Goal: Task Accomplishment & Management: Use online tool/utility

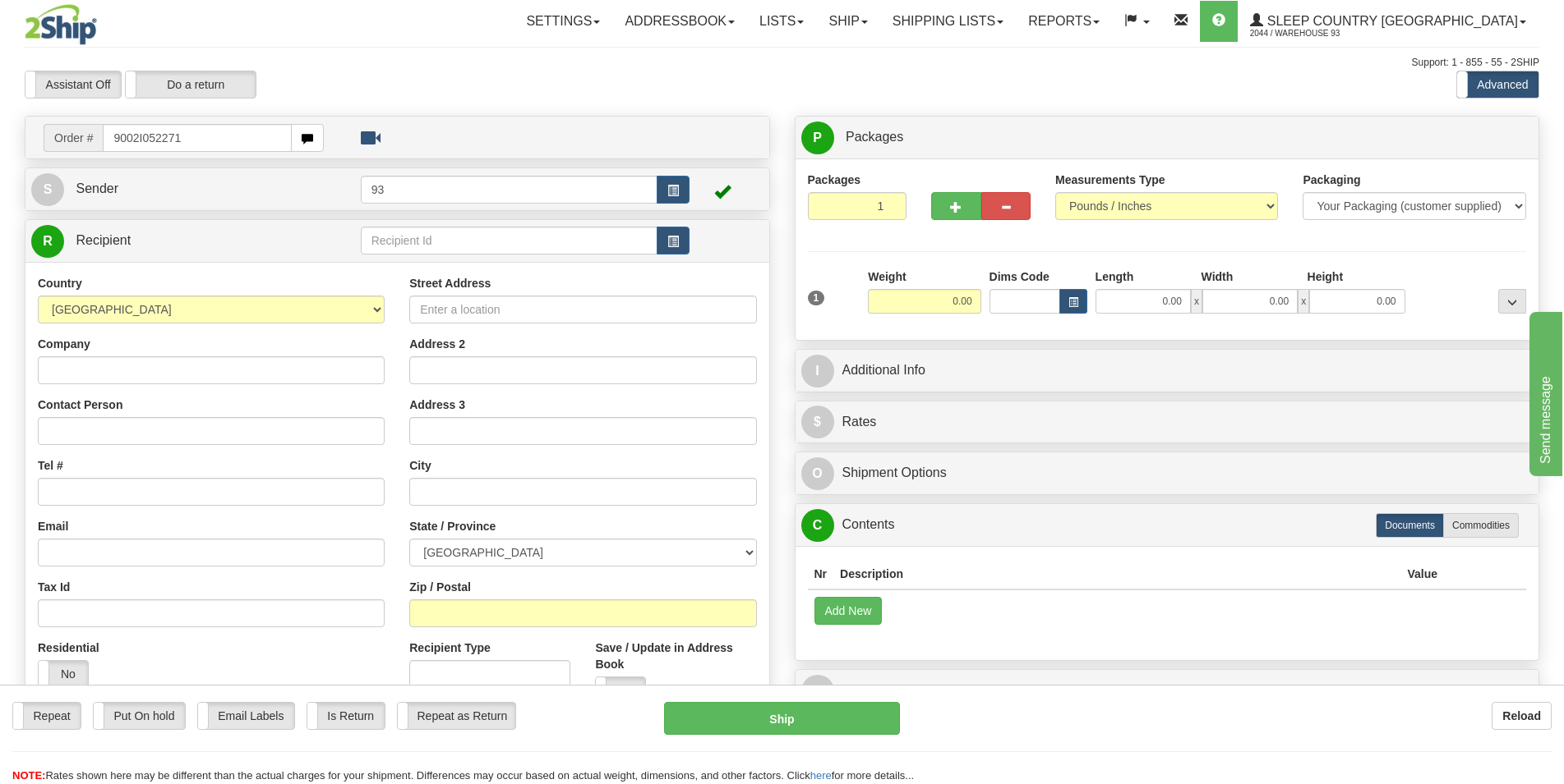
type input "9002I052271"
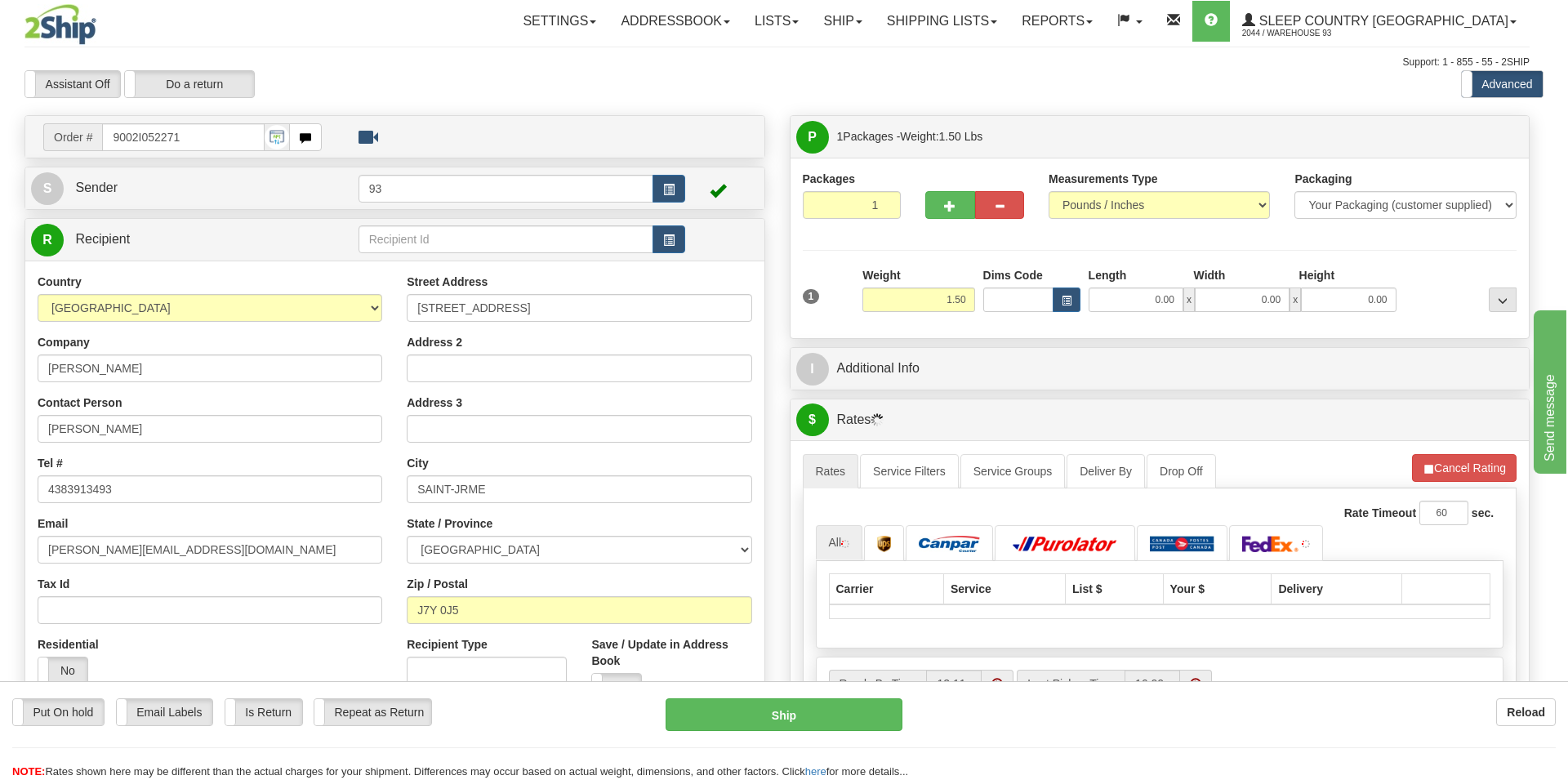
type input "SAINT-[PERSON_NAME]"
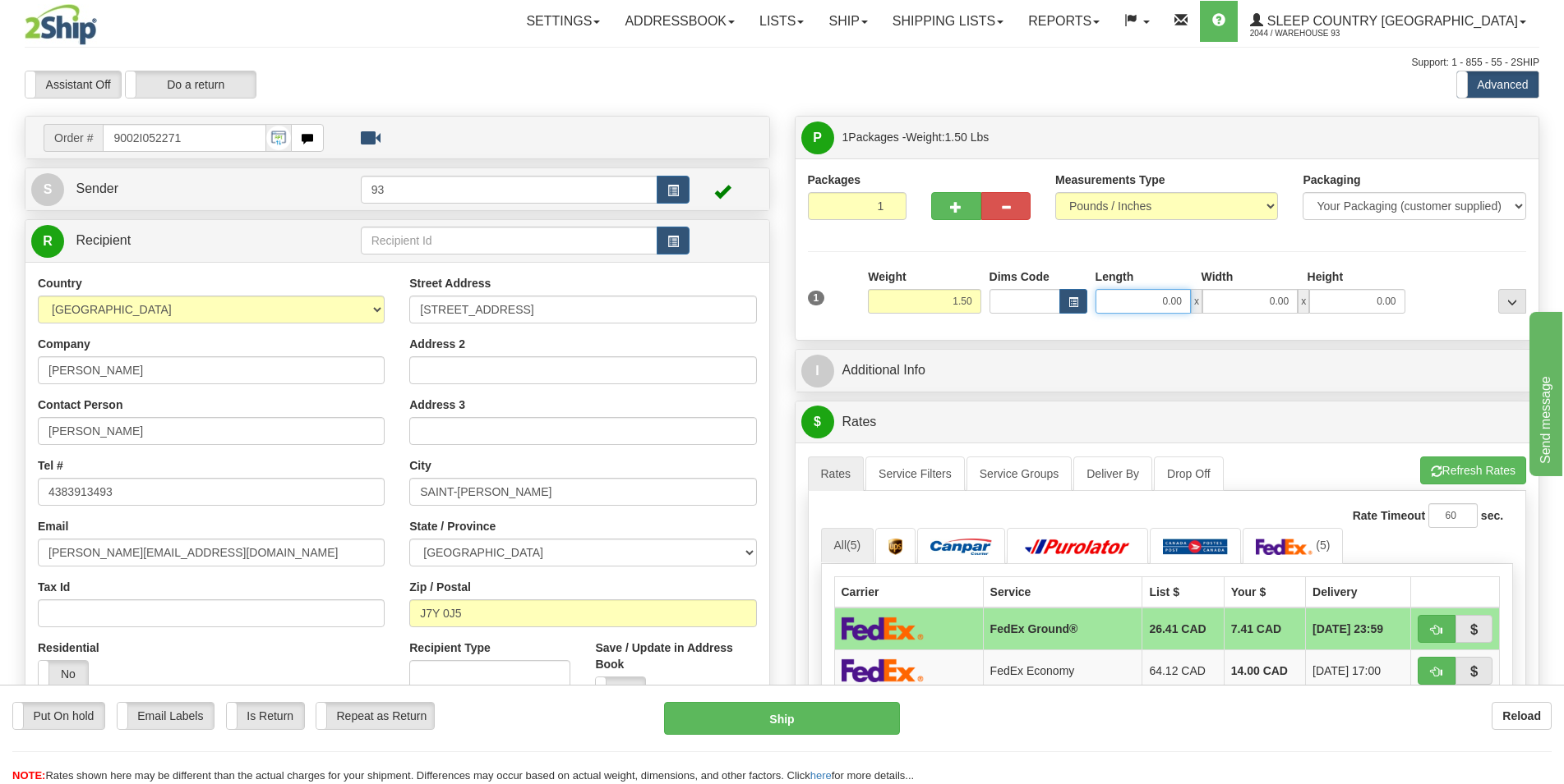
click at [1133, 308] on input "0.00" at bounding box center [1143, 301] width 96 height 24
type input "14.00"
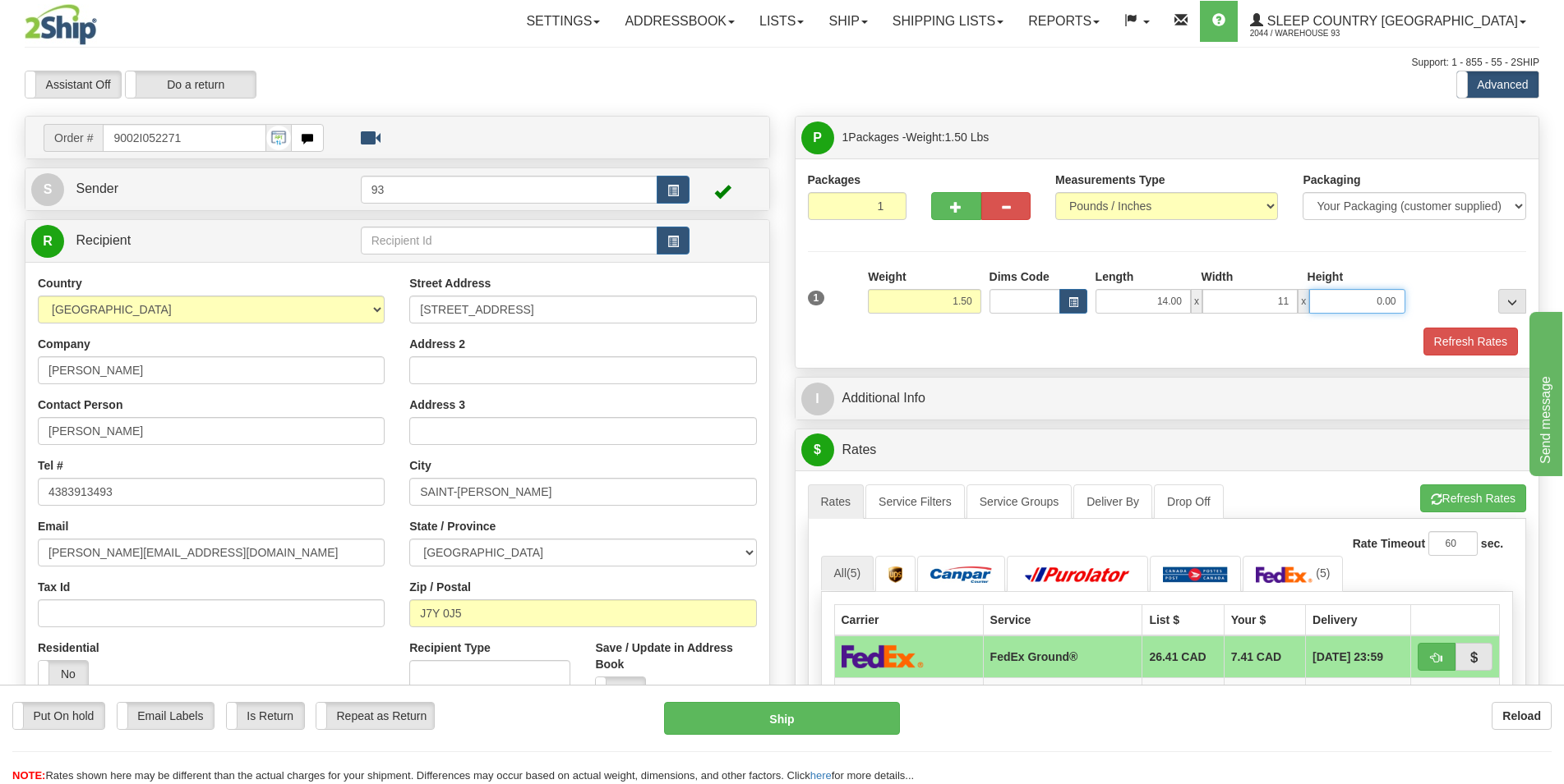
type input "11.00"
type input "3.00"
click at [1459, 337] on button "Refresh Rates" at bounding box center [1470, 342] width 95 height 28
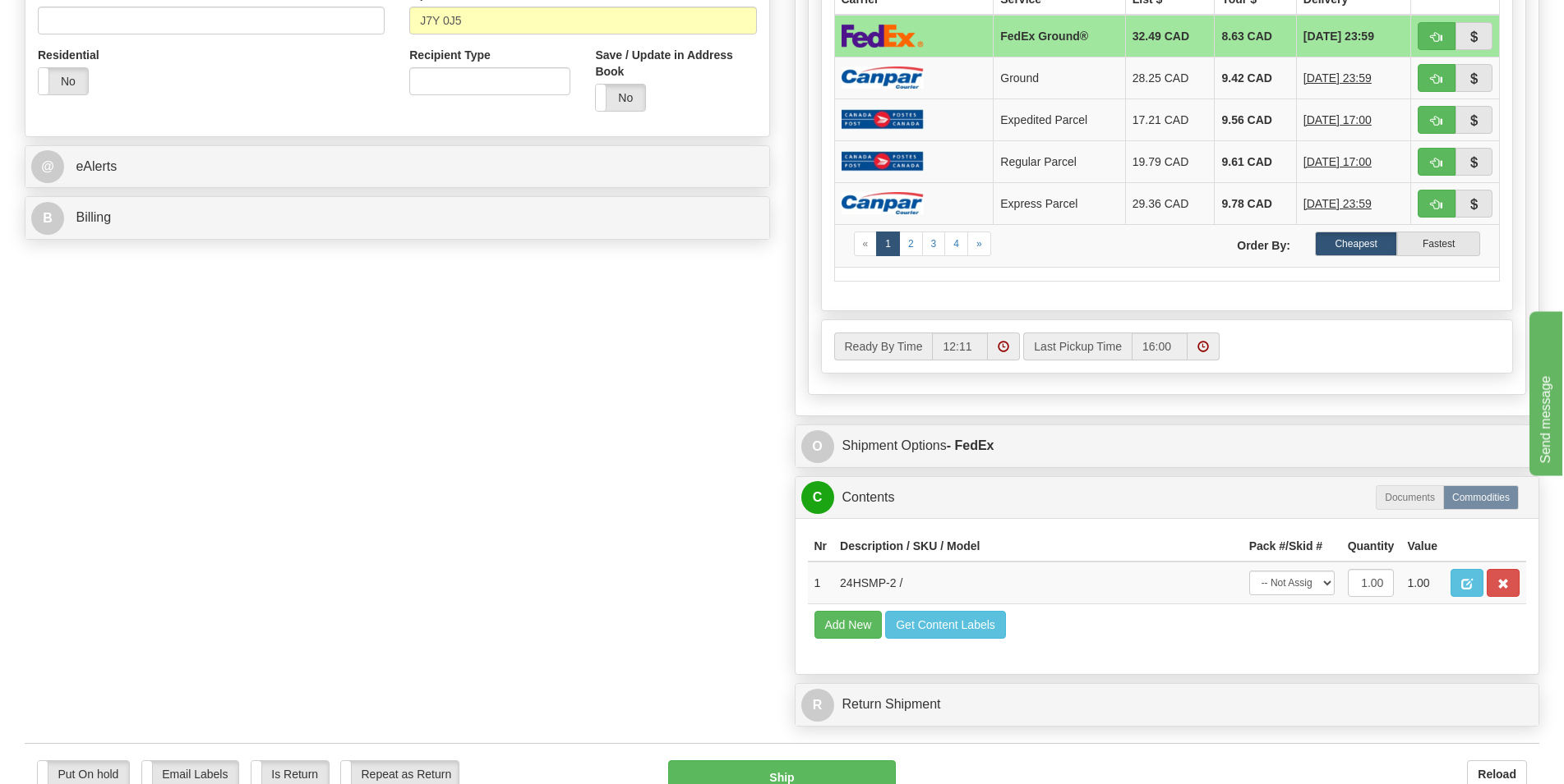
scroll to position [671, 0]
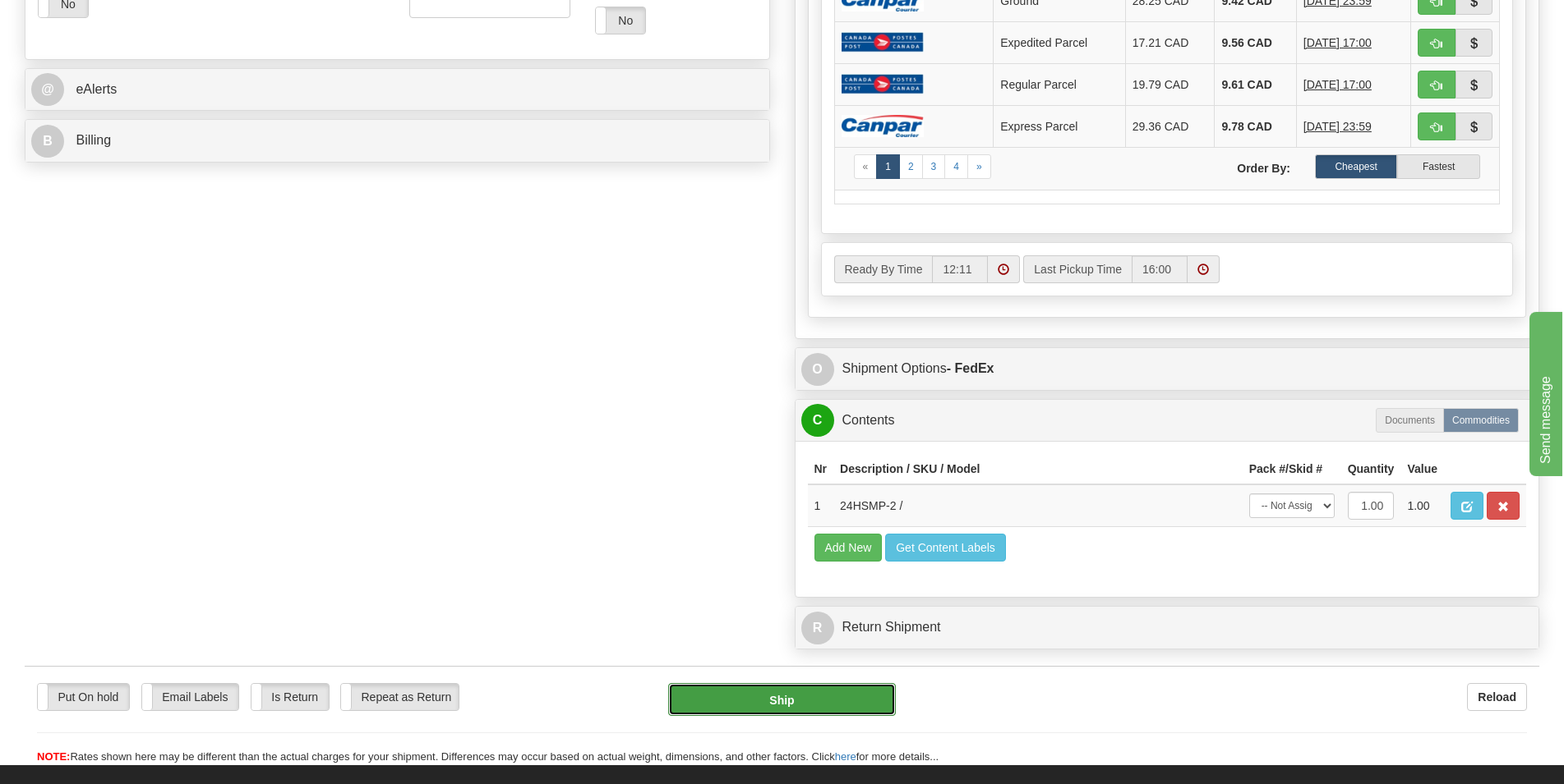
click at [798, 701] on button "Ship" at bounding box center [782, 700] width 228 height 33
type input "92"
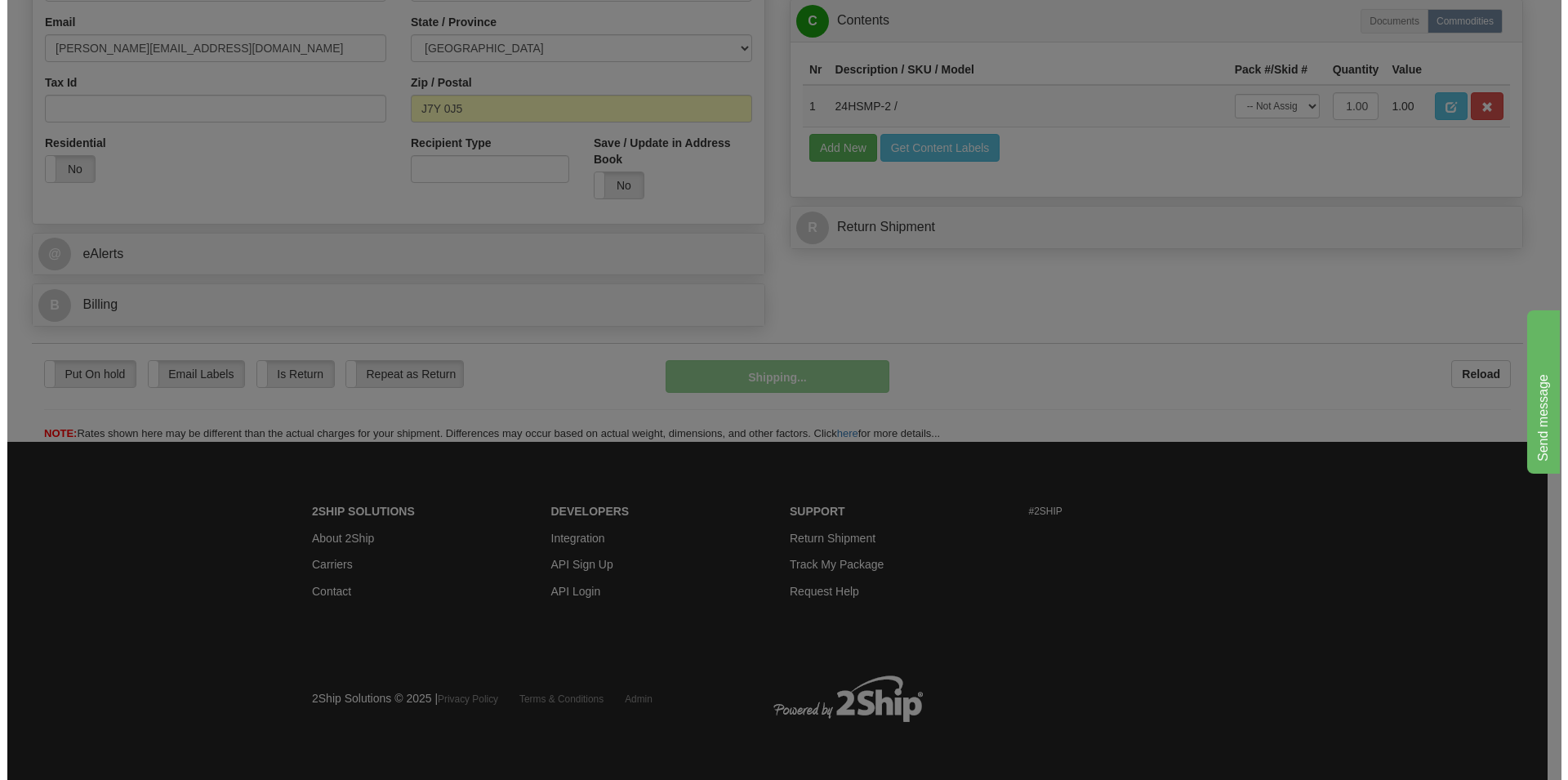
scroll to position [504, 0]
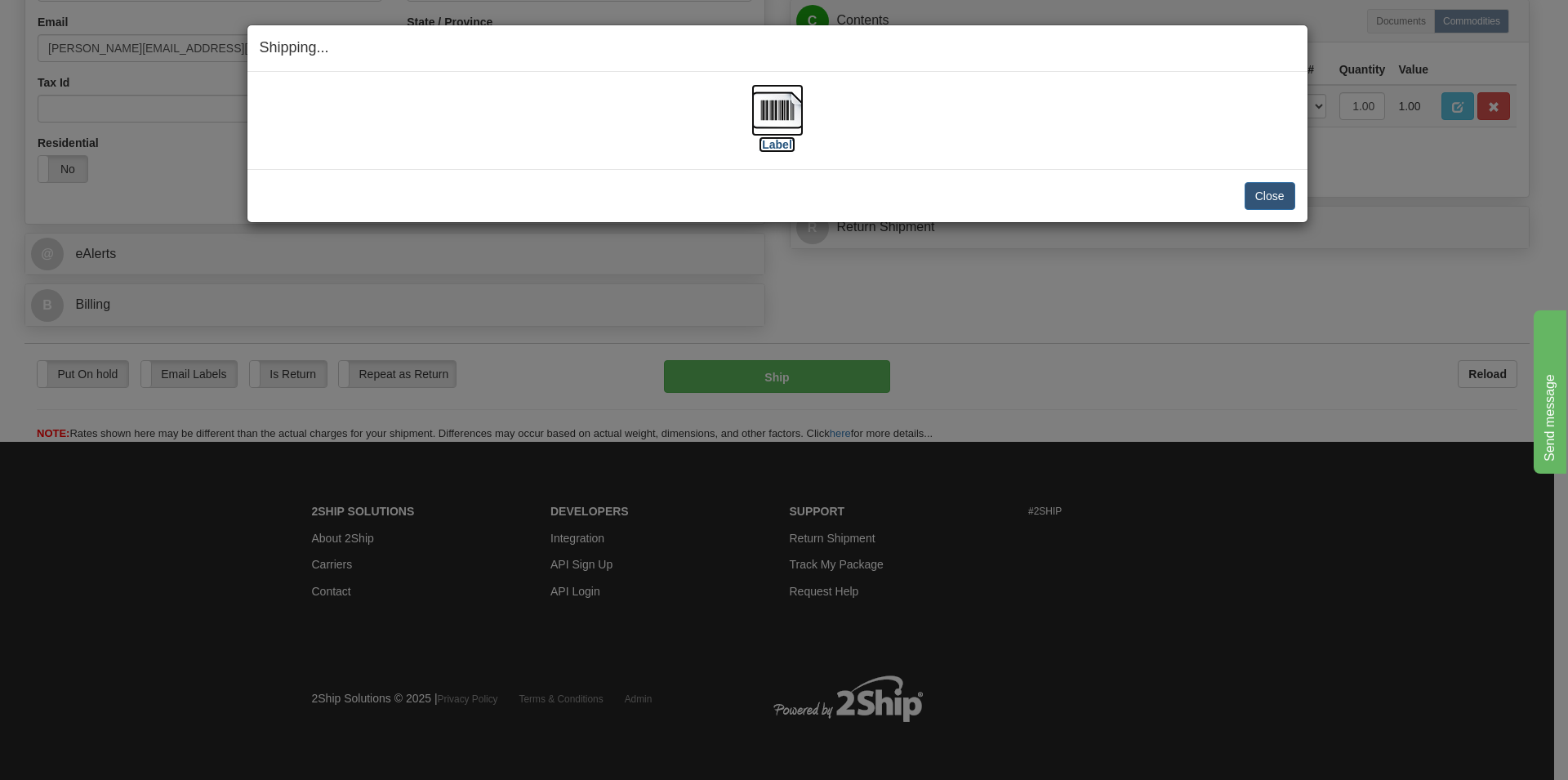
click at [772, 119] on img at bounding box center [778, 111] width 52 height 52
click at [1269, 196] on button "Close" at bounding box center [1270, 196] width 50 height 28
